Goal: Task Accomplishment & Management: Use online tool/utility

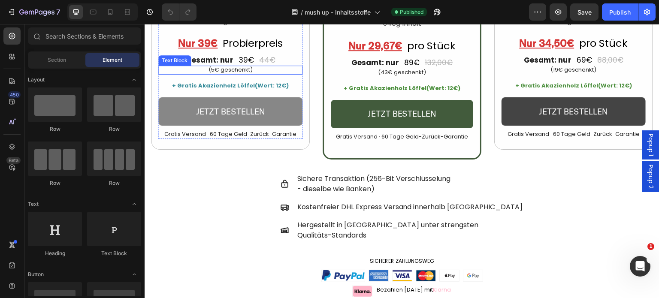
scroll to position [2187, 0]
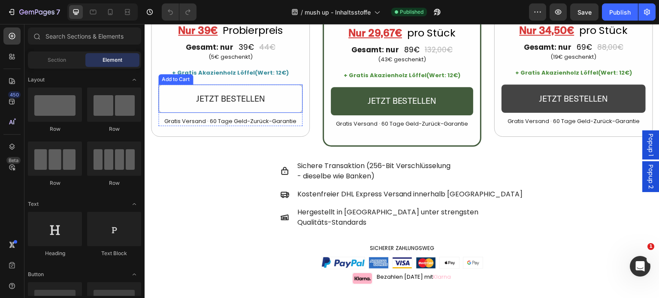
click at [272, 113] on button "Jetzt bestellen" at bounding box center [230, 98] width 144 height 28
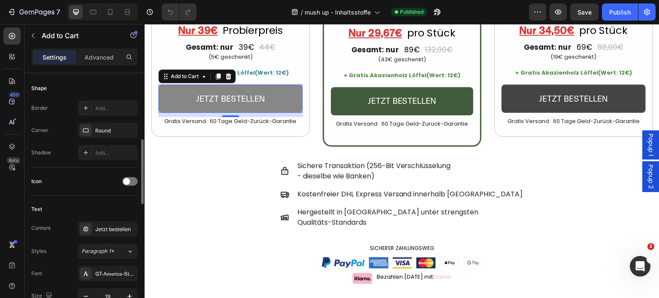
scroll to position [172, 0]
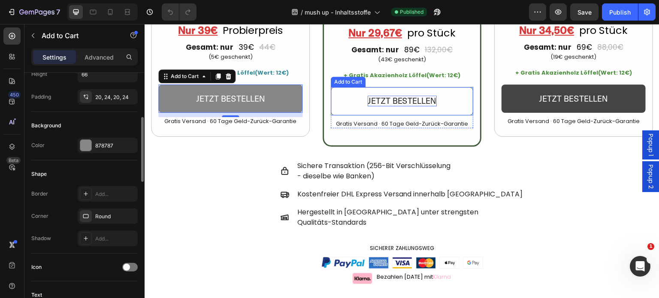
click at [386, 106] on div "Jetzt bestellen" at bounding box center [401, 101] width 69 height 11
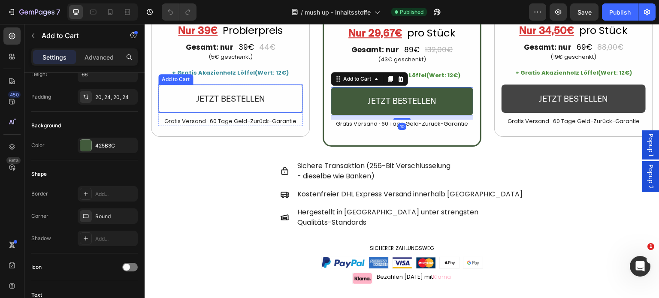
click at [277, 113] on button "Jetzt bestellen" at bounding box center [230, 98] width 144 height 28
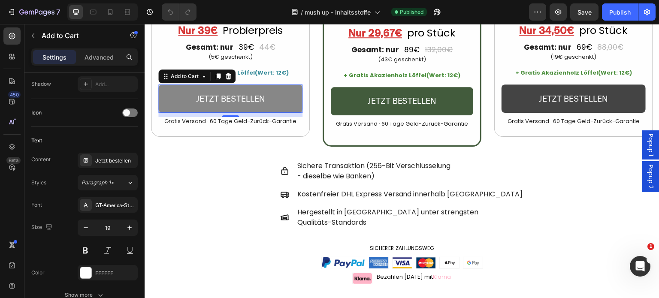
scroll to position [0, 0]
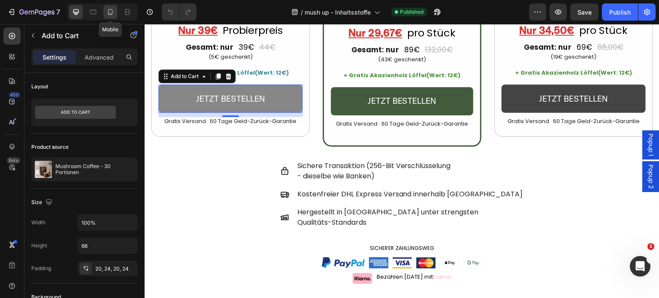
click at [108, 13] on icon at bounding box center [110, 12] width 5 height 6
type input "14"
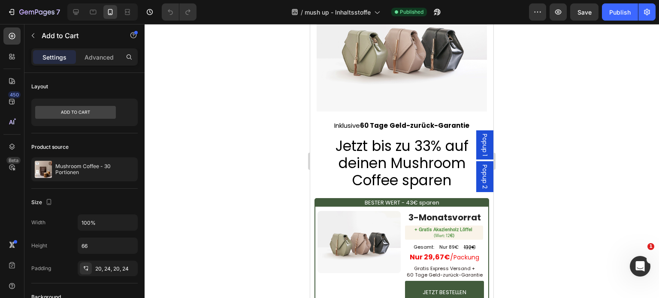
scroll to position [1969, 0]
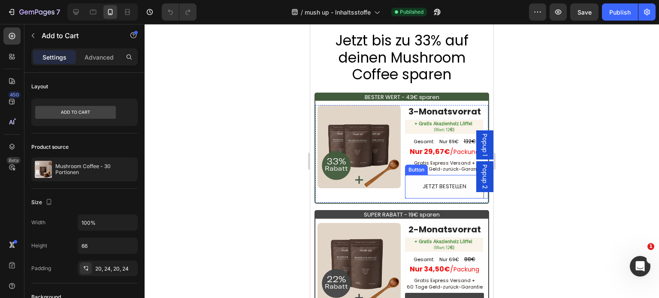
click at [454, 178] on link "JETZT BESTELLEN" at bounding box center [444, 187] width 79 height 24
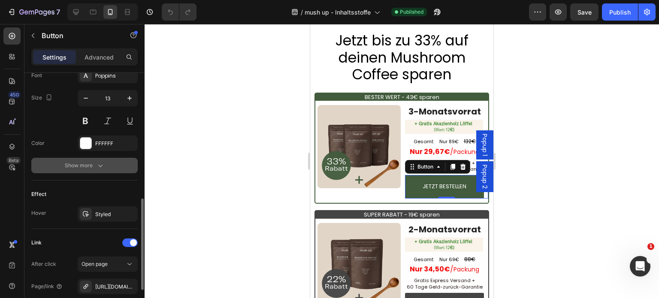
scroll to position [431, 0]
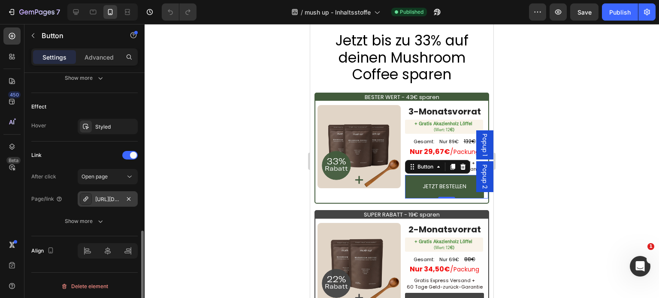
click at [83, 197] on icon at bounding box center [85, 199] width 7 height 7
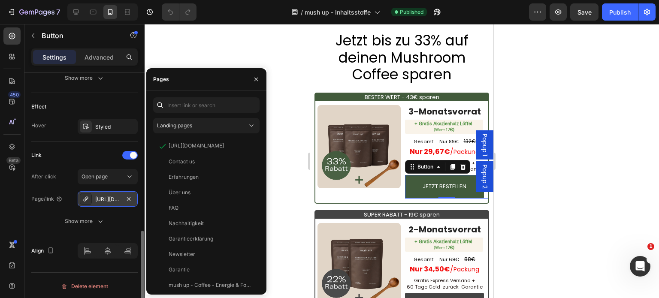
click at [87, 197] on icon at bounding box center [85, 199] width 7 height 7
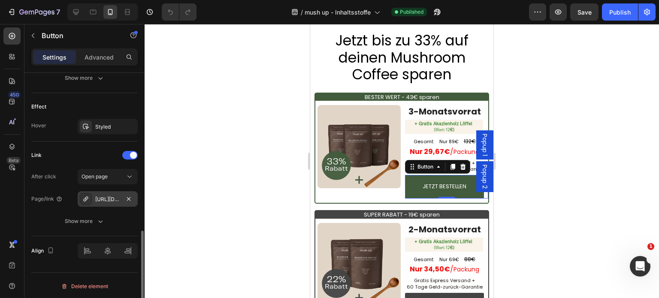
click at [80, 197] on div at bounding box center [86, 199] width 12 height 12
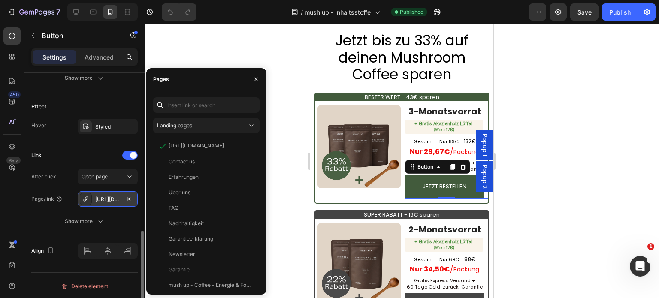
click at [109, 197] on div "[URL][DOMAIN_NAME]" at bounding box center [107, 200] width 25 height 8
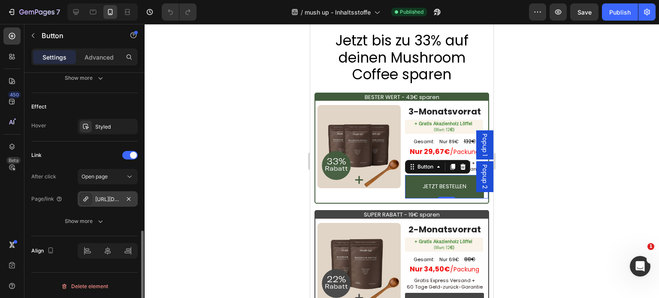
click at [109, 197] on div "[URL][DOMAIN_NAME]" at bounding box center [107, 200] width 25 height 8
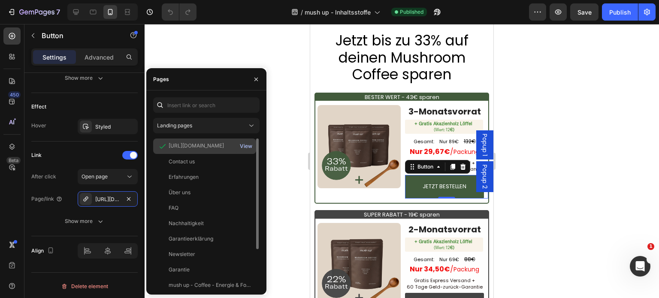
click at [247, 143] on div "View" at bounding box center [246, 146] width 12 height 8
click at [199, 154] on div "[URL][DOMAIN_NAME] View" at bounding box center [204, 161] width 103 height 15
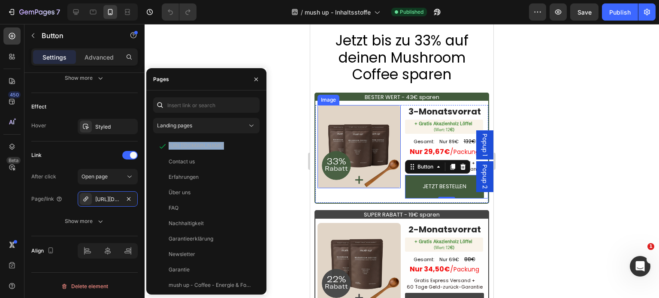
copy div "[URL][DOMAIN_NAME]"
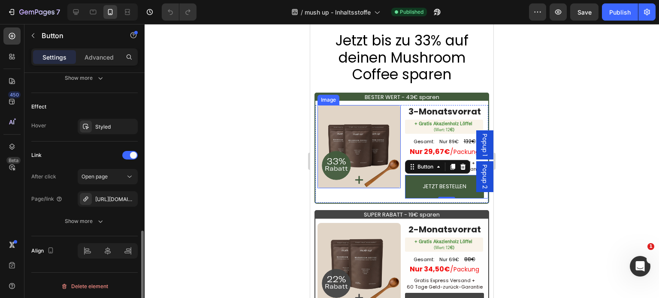
click at [47, 197] on div "Page/link" at bounding box center [46, 199] width 31 height 8
click at [92, 223] on div "Show more" at bounding box center [85, 221] width 40 height 9
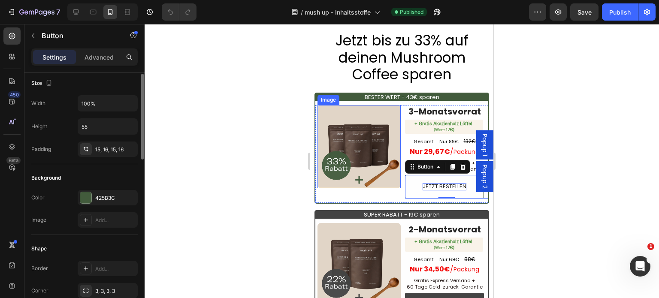
scroll to position [0, 0]
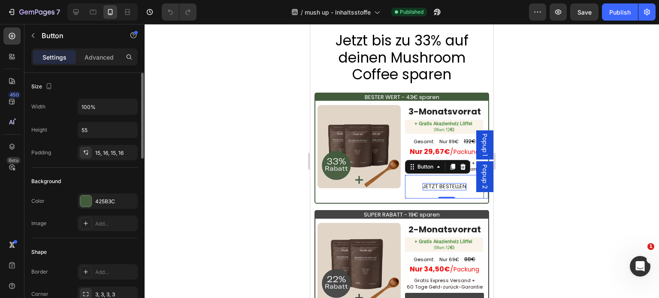
click at [442, 184] on p "JETZT BESTELLEN" at bounding box center [444, 186] width 44 height 7
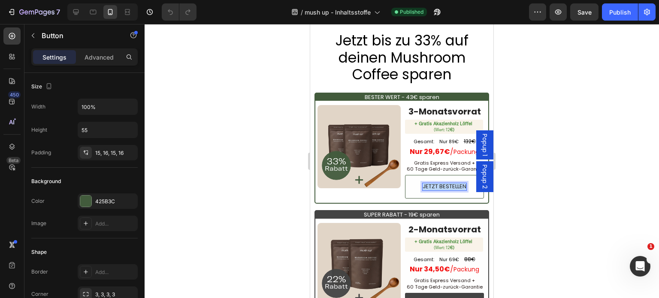
click at [442, 184] on p "JETZT BESTELLEN" at bounding box center [444, 186] width 44 height 7
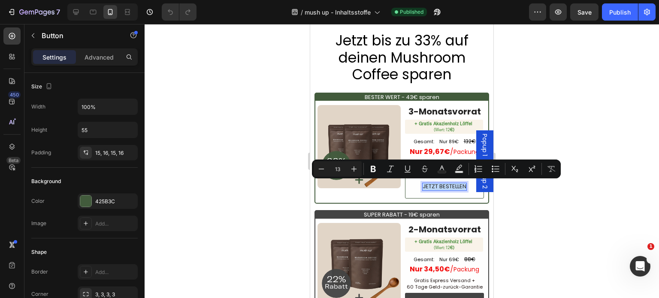
click at [413, 184] on link "JETZT BESTELLEN" at bounding box center [444, 187] width 79 height 24
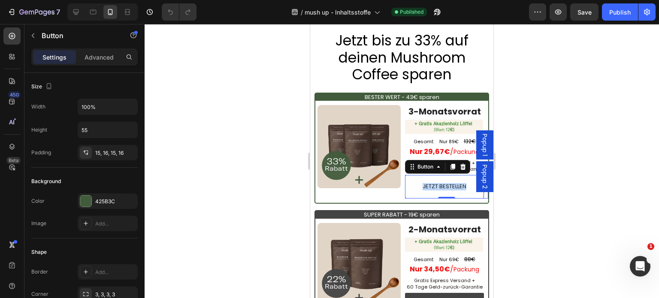
click at [411, 185] on link "JETZT BESTELLEN" at bounding box center [444, 187] width 79 height 24
click at [443, 183] on p "JETZT BESTELLEN" at bounding box center [444, 186] width 44 height 7
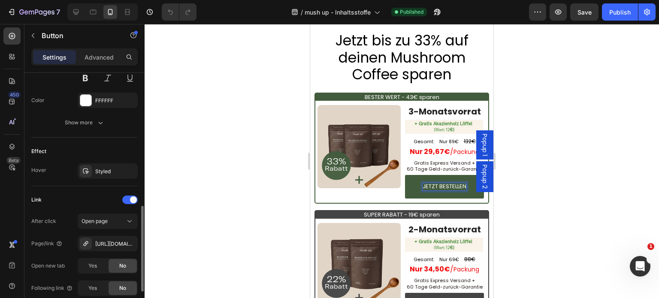
scroll to position [429, 0]
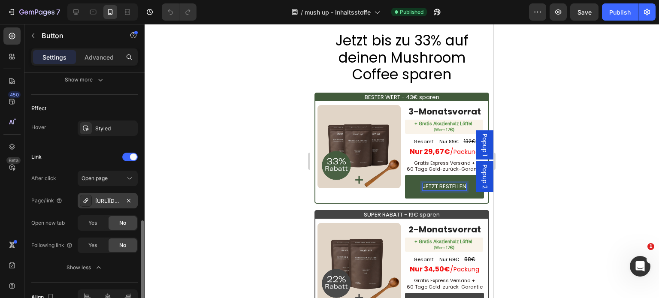
click at [86, 199] on icon at bounding box center [85, 200] width 7 height 7
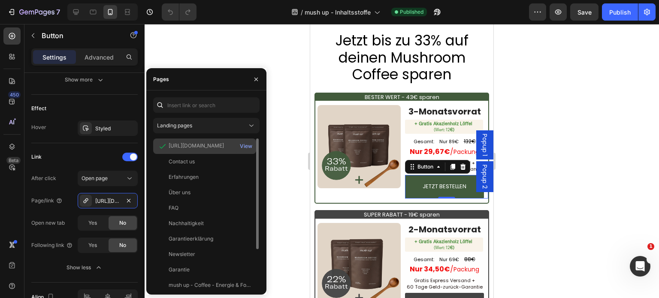
drag, startPoint x: 176, startPoint y: 146, endPoint x: 162, endPoint y: 147, distance: 14.2
click at [162, 147] on icon at bounding box center [162, 146] width 9 height 9
click at [173, 145] on div "[URL][DOMAIN_NAME]" at bounding box center [196, 146] width 55 height 8
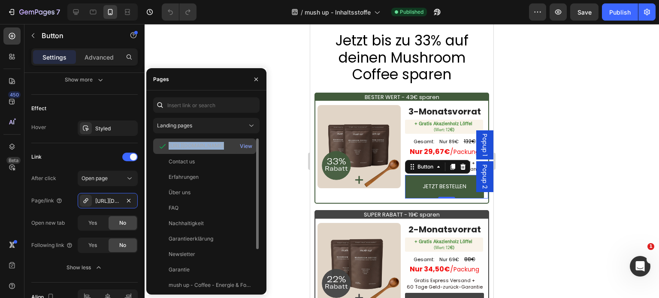
click at [173, 145] on div "[URL][DOMAIN_NAME]" at bounding box center [196, 146] width 55 height 8
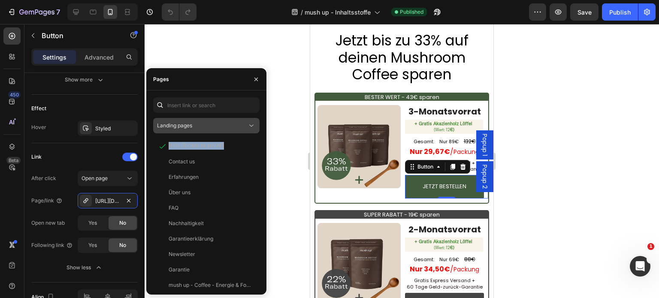
click at [211, 124] on div "Landing pages" at bounding box center [202, 126] width 90 height 8
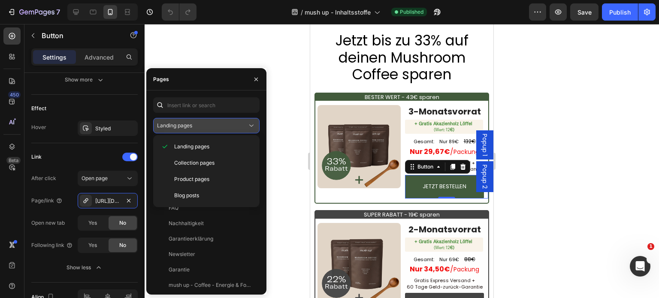
click at [211, 124] on div "Landing pages" at bounding box center [202, 126] width 90 height 8
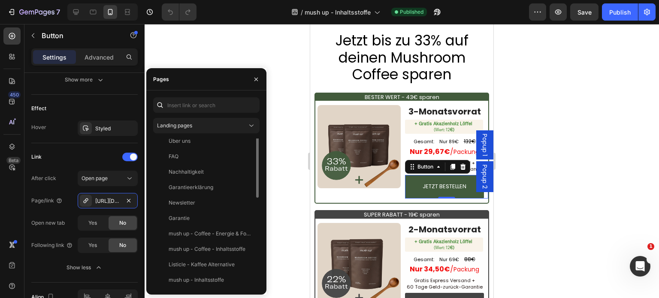
scroll to position [0, 0]
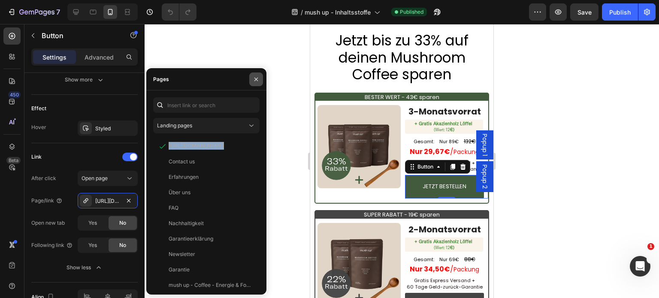
click at [259, 80] on icon "button" at bounding box center [256, 79] width 7 height 7
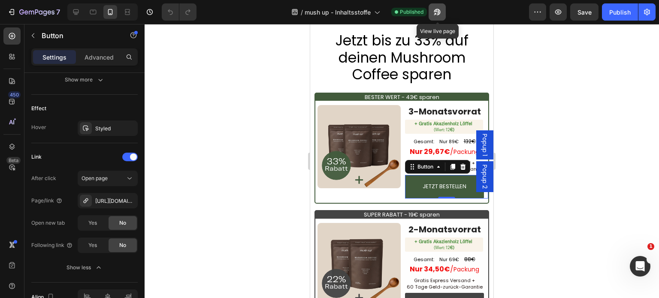
click at [434, 8] on icon "button" at bounding box center [437, 12] width 9 height 9
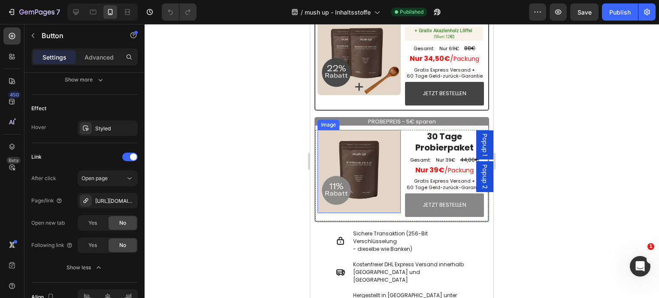
scroll to position [2183, 0]
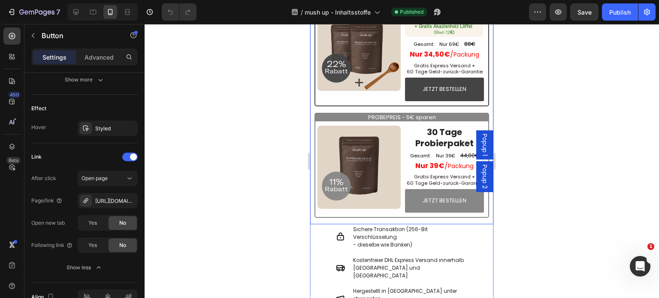
click at [240, 158] on div at bounding box center [402, 161] width 514 height 274
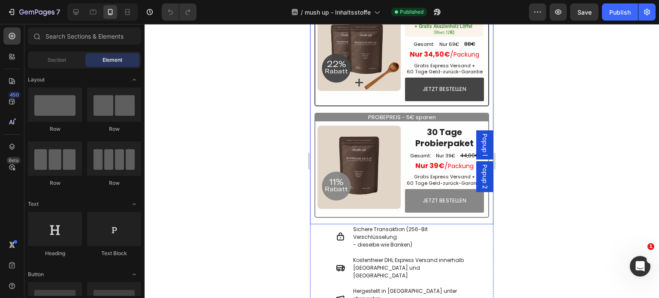
click at [259, 187] on div at bounding box center [402, 161] width 514 height 274
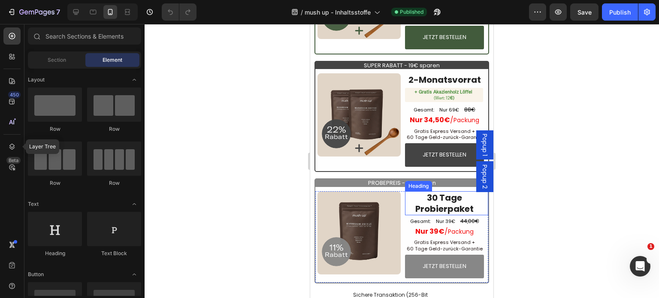
scroll to position [2098, 0]
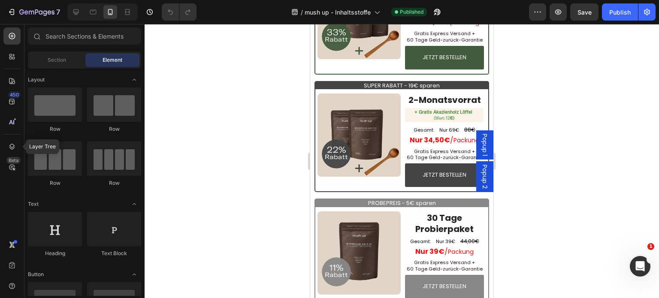
click at [541, 147] on div at bounding box center [402, 161] width 514 height 274
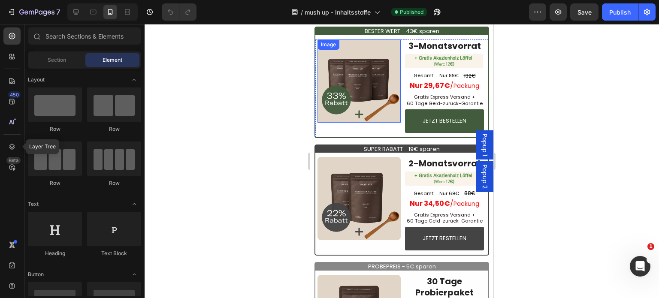
scroll to position [2055, 0]
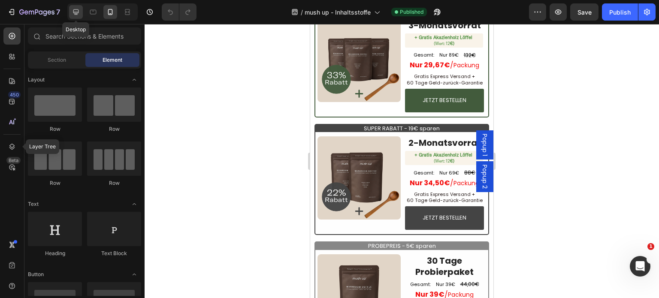
click at [79, 10] on icon at bounding box center [76, 12] width 9 height 9
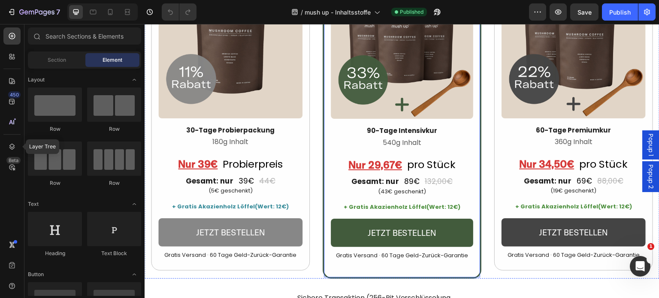
scroll to position [2294, 0]
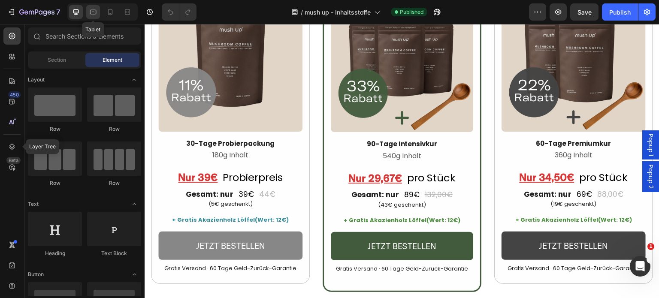
click at [96, 15] on icon at bounding box center [93, 12] width 9 height 9
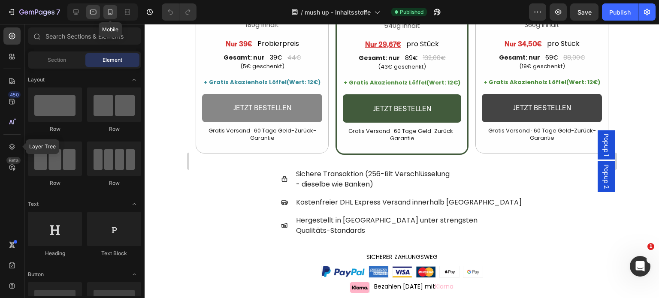
click at [109, 12] on icon at bounding box center [110, 12] width 9 height 9
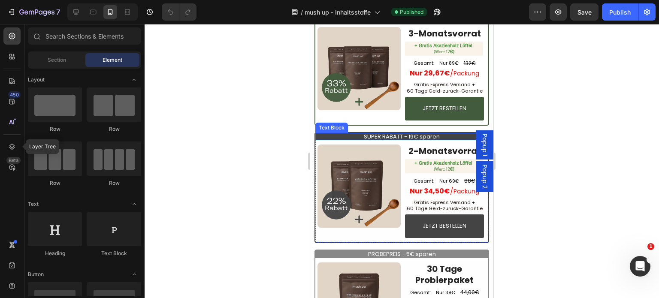
scroll to position [1961, 0]
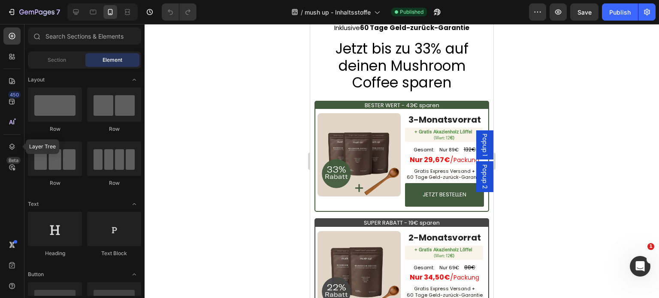
click at [592, 150] on div at bounding box center [402, 161] width 514 height 274
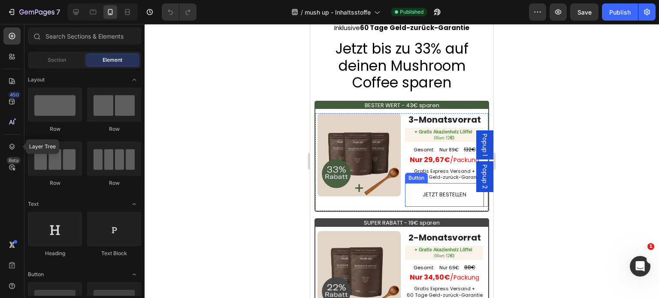
click at [410, 190] on link "JETZT BESTELLEN" at bounding box center [444, 195] width 79 height 24
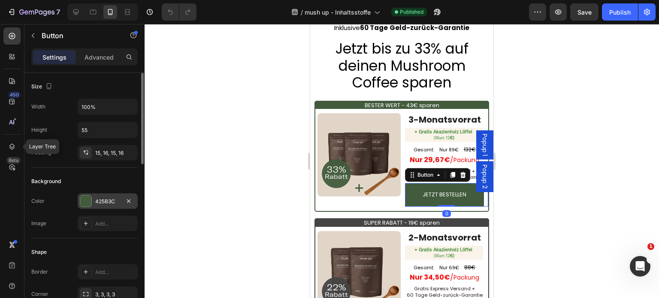
click at [102, 200] on div "425B3C" at bounding box center [107, 202] width 25 height 8
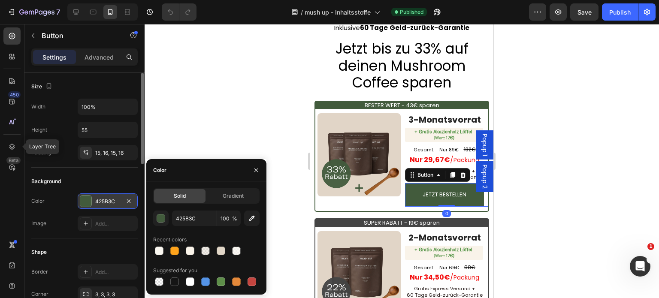
click at [102, 200] on div "425B3C" at bounding box center [107, 202] width 25 height 8
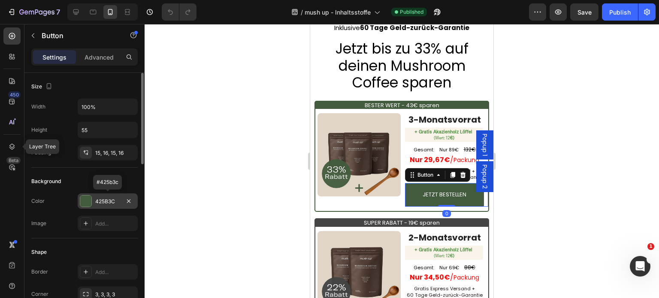
click at [102, 200] on div "425B3C" at bounding box center [107, 202] width 25 height 8
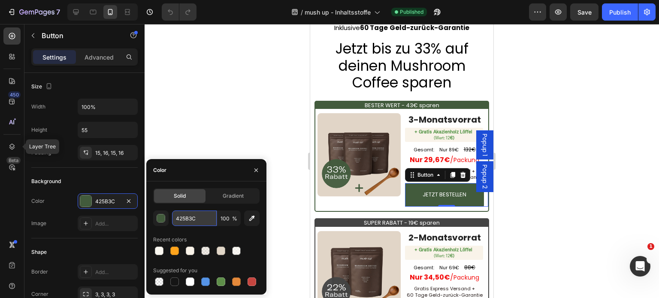
click at [194, 214] on input "425B3C" at bounding box center [194, 218] width 45 height 15
